Goal: Task Accomplishment & Management: Use online tool/utility

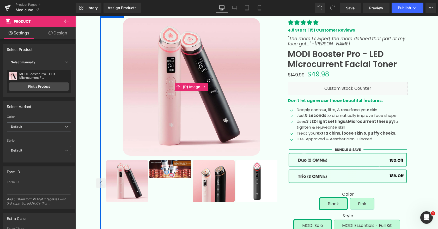
scroll to position [48, 0]
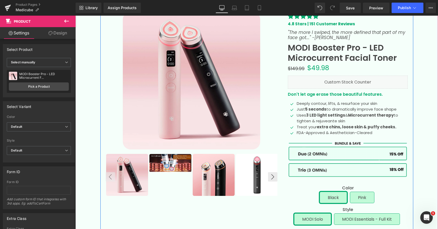
click at [173, 169] on img at bounding box center [170, 163] width 42 height 19
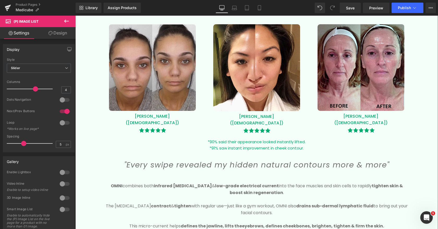
scroll to position [500, 0]
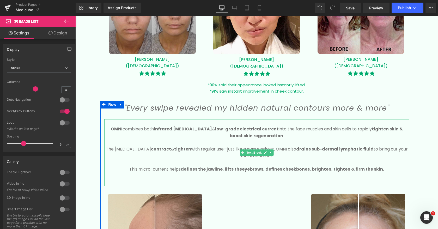
click at [114, 127] on b "OMNI" at bounding box center [117, 129] width 12 height 6
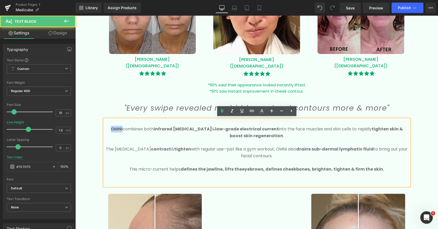
click at [114, 127] on b "OMNI" at bounding box center [117, 129] width 12 height 6
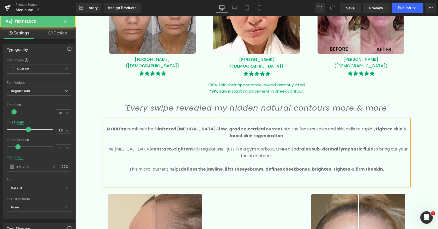
click at [118, 128] on b "MODI Pro" at bounding box center [117, 129] width 20 height 6
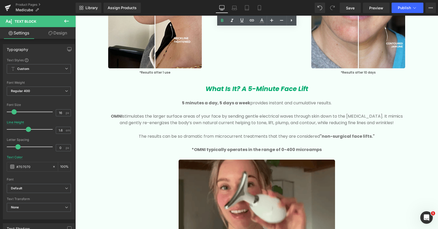
scroll to position [809, 0]
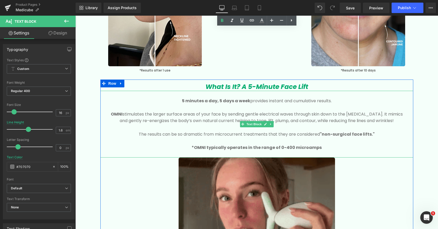
click at [120, 113] on b "OMNI" at bounding box center [117, 114] width 12 height 6
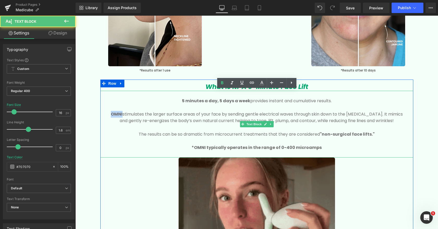
click at [120, 113] on b "OMNI" at bounding box center [117, 114] width 12 height 6
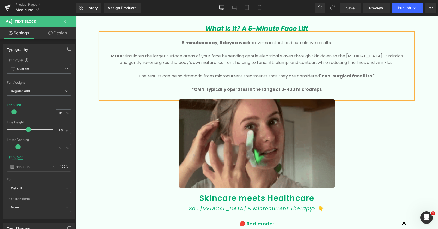
scroll to position [875, 0]
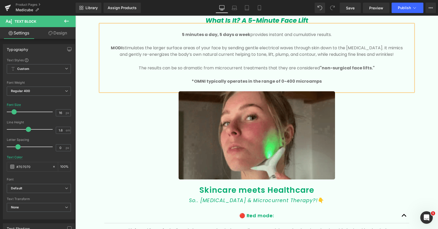
click at [203, 82] on strong "*OMNI typically operates in the range of 0-400 microamps" at bounding box center [257, 81] width 130 height 6
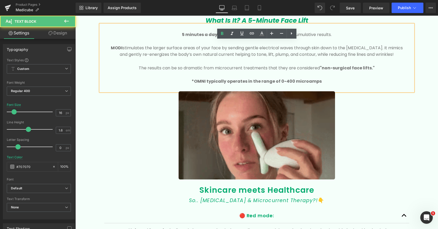
click at [203, 82] on strong "*OMNI typically operates in the range of 0-400 microamps" at bounding box center [257, 81] width 130 height 6
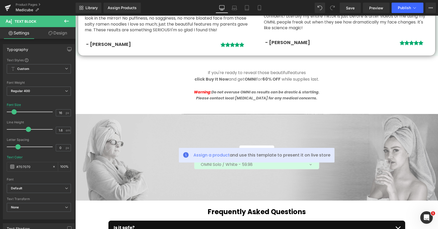
scroll to position [1589, 0]
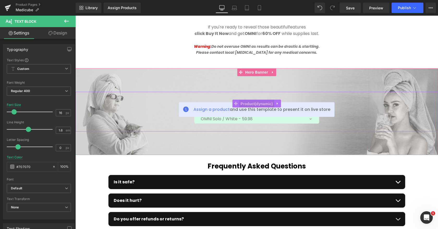
click at [257, 102] on span "Product" at bounding box center [256, 104] width 35 height 8
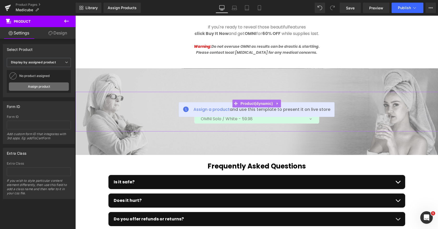
click at [40, 89] on link "Assign product" at bounding box center [39, 86] width 60 height 8
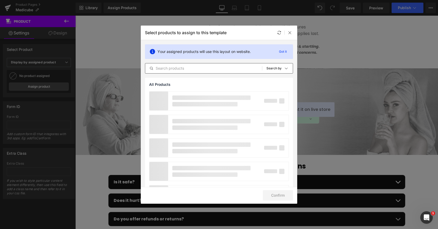
click at [231, 67] on input "text" at bounding box center [203, 68] width 117 height 6
type input "modi"
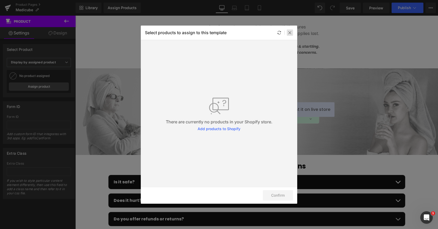
click at [290, 32] on icon at bounding box center [290, 33] width 4 height 4
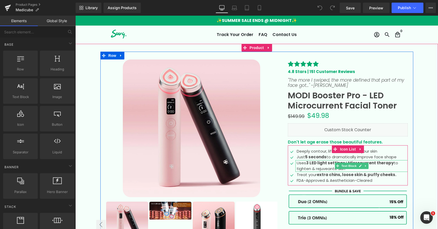
click at [309, 161] on strong "3 LED light settings" at bounding box center [325, 162] width 39 height 5
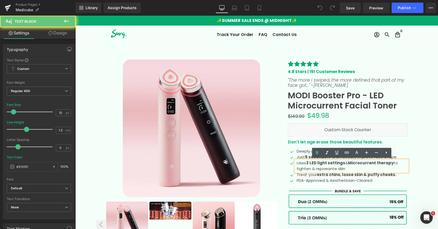
click at [309, 163] on strong "3 LED light settings" at bounding box center [325, 162] width 39 height 5
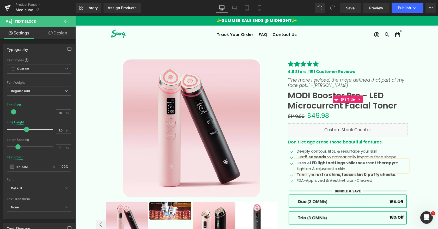
click at [375, 96] on span "MODI Booster Pro - LED Microcurrent Facial Toner" at bounding box center [348, 99] width 120 height 23
